Goal: Task Accomplishment & Management: Manage account settings

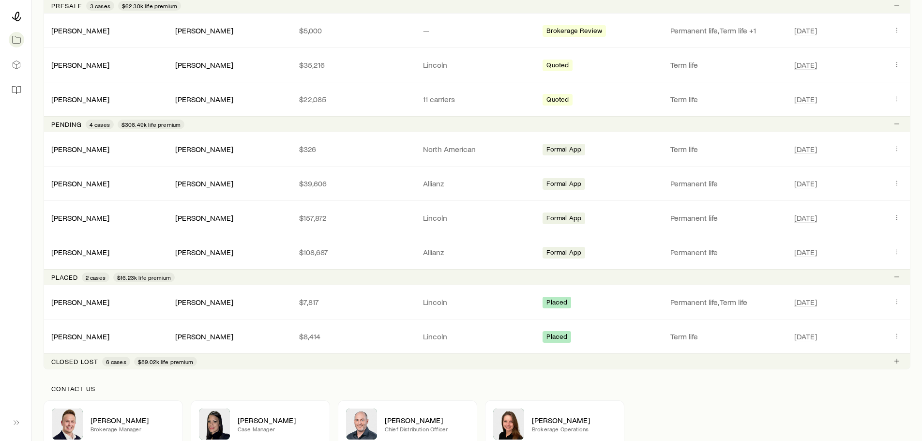
scroll to position [194, 0]
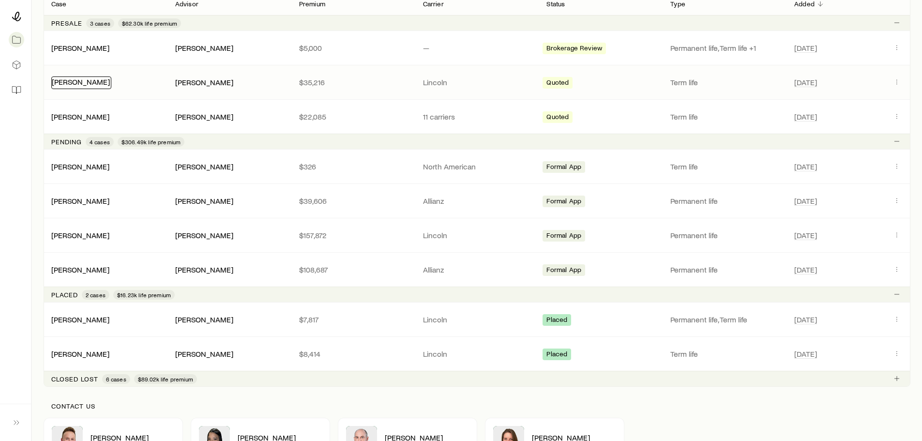
click at [86, 81] on link "[PERSON_NAME]" at bounding box center [81, 81] width 58 height 9
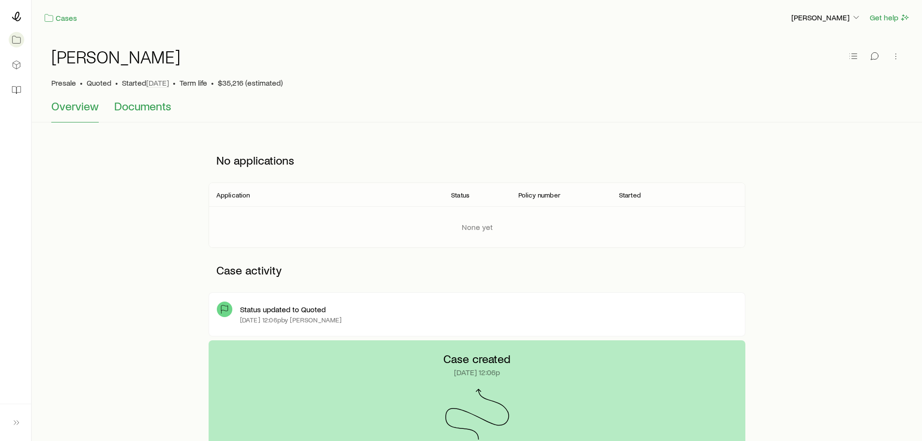
click at [128, 107] on span "Documents" at bounding box center [142, 106] width 57 height 14
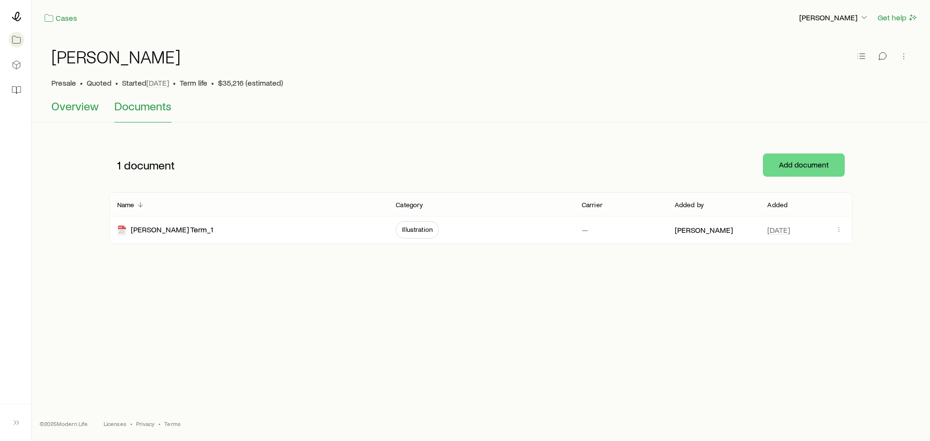
click at [78, 110] on span "Overview" at bounding box center [74, 106] width 47 height 14
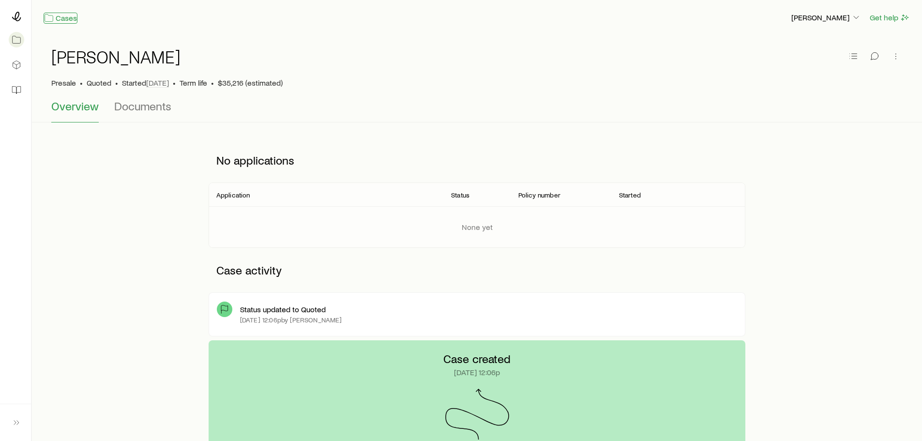
click at [55, 19] on link "Cases" at bounding box center [61, 18] width 34 height 11
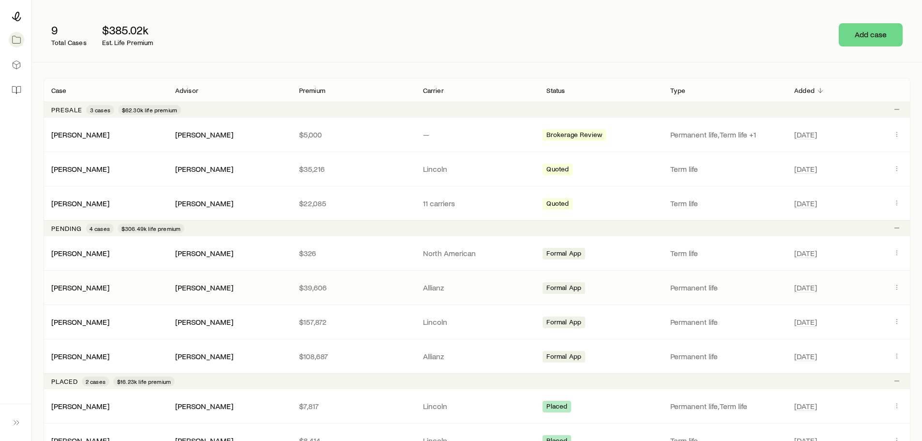
scroll to position [145, 0]
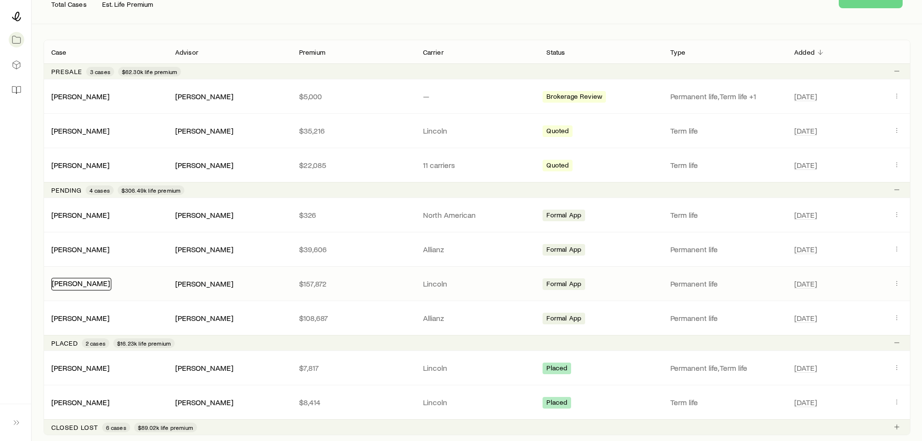
click at [79, 286] on link "[PERSON_NAME]" at bounding box center [81, 282] width 58 height 9
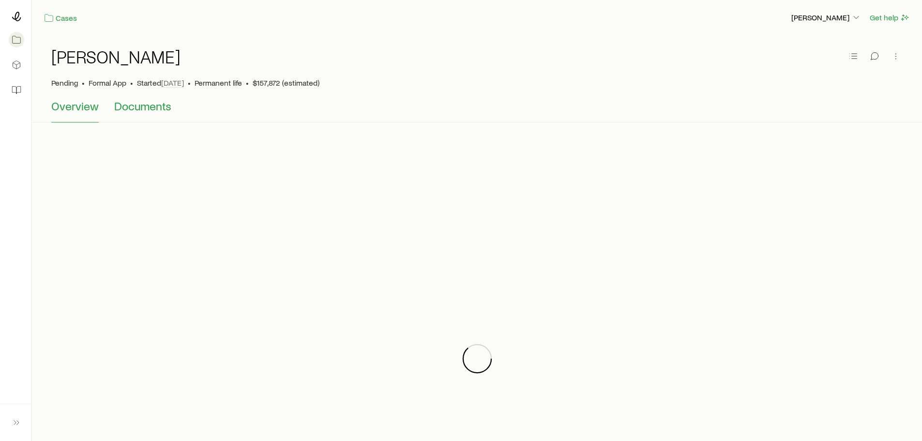
click at [146, 112] on span "Documents" at bounding box center [142, 106] width 57 height 14
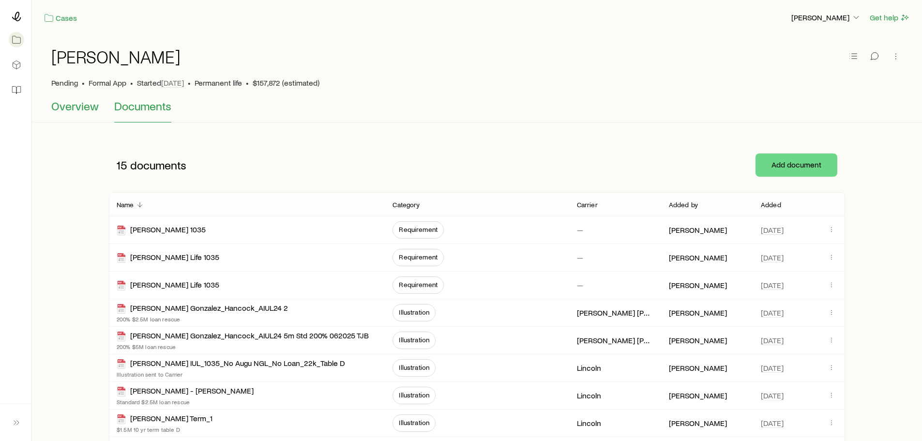
click at [71, 104] on span "Overview" at bounding box center [74, 106] width 47 height 14
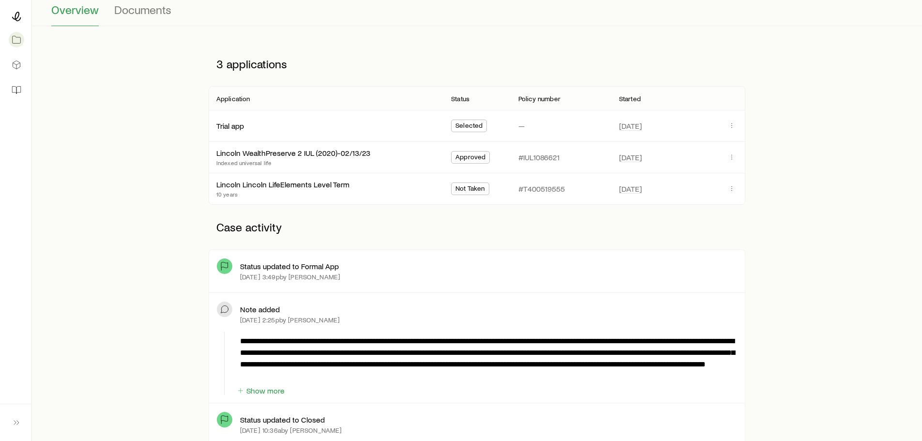
scroll to position [97, 0]
click at [263, 387] on button "Show more" at bounding box center [260, 390] width 49 height 9
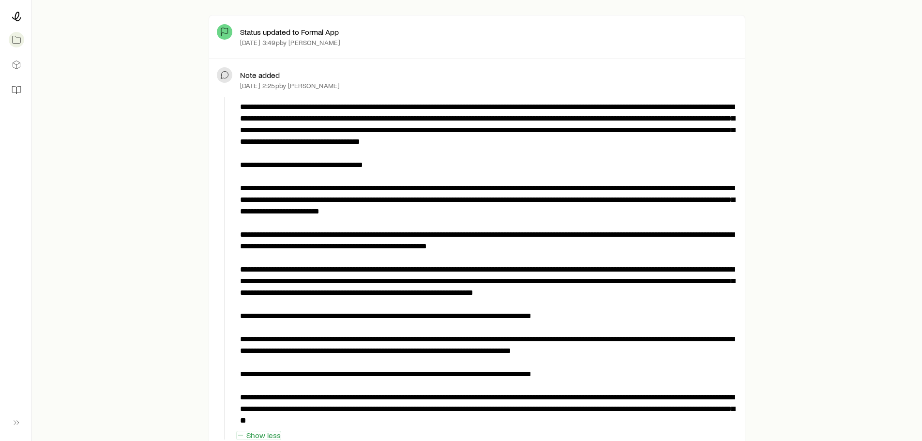
scroll to position [339, 0]
